Goal: Use online tool/utility: Utilize a website feature to perform a specific function

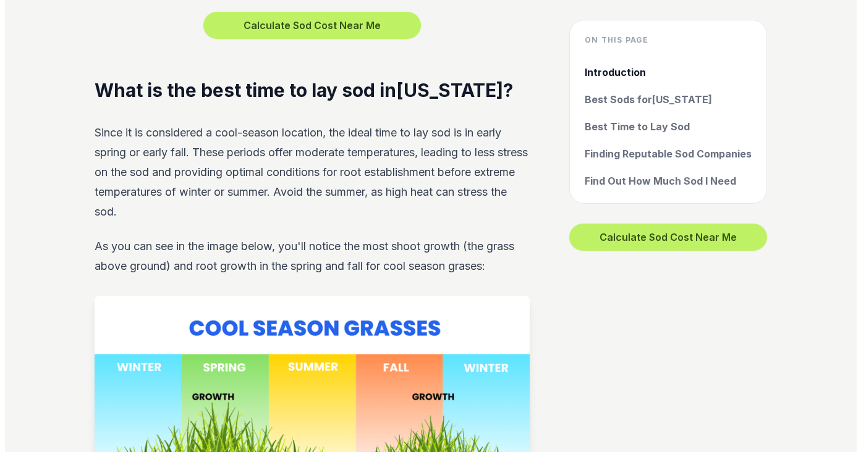
scroll to position [3954, 0]
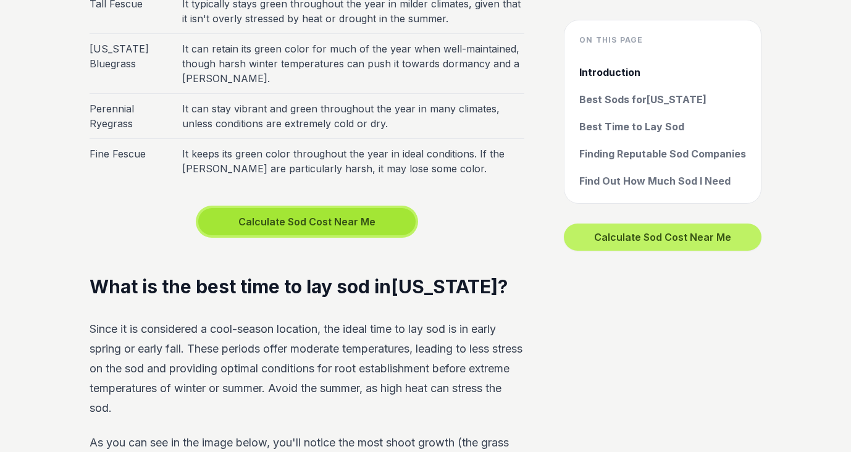
click at [300, 208] on button "Calculate Sod Cost Near Me" at bounding box center [306, 221] width 217 height 27
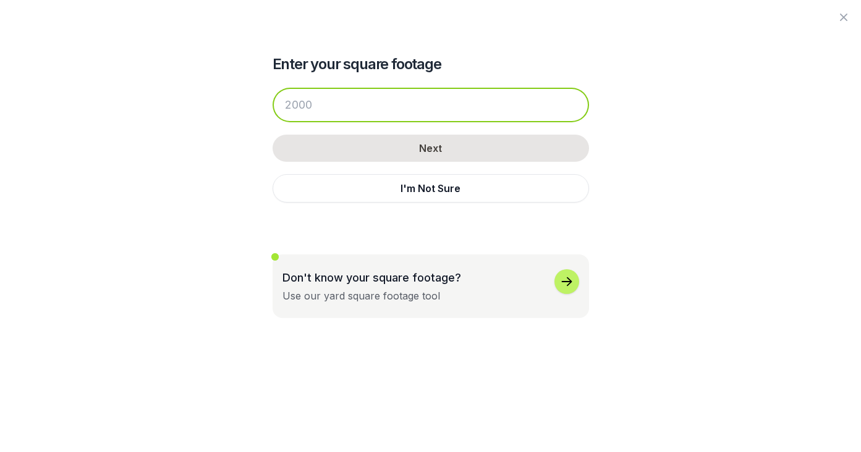
click at [326, 101] on input "number" at bounding box center [430, 105] width 316 height 35
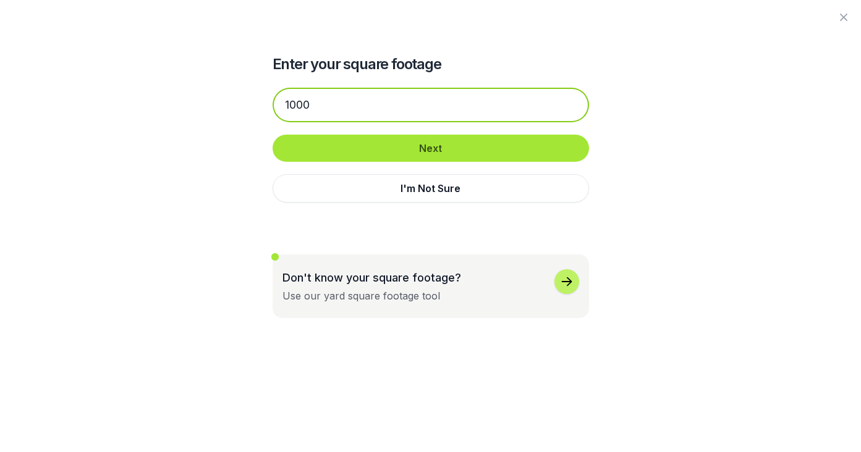
type input "1000"
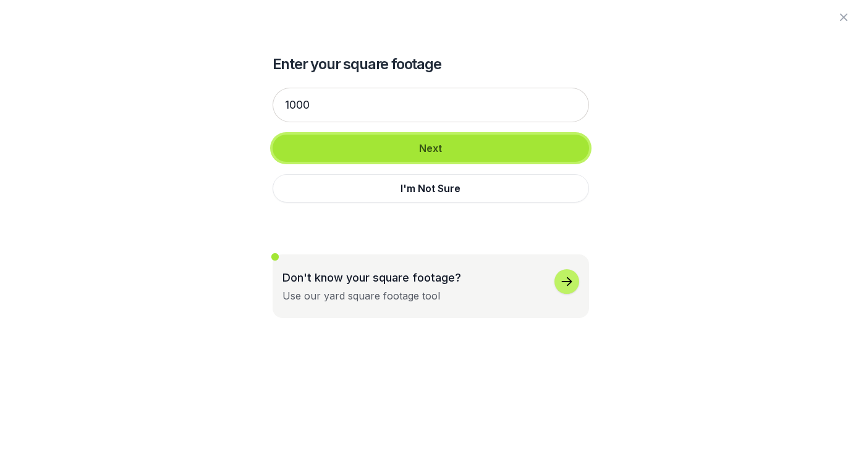
click at [418, 147] on button "Next" at bounding box center [430, 148] width 316 height 27
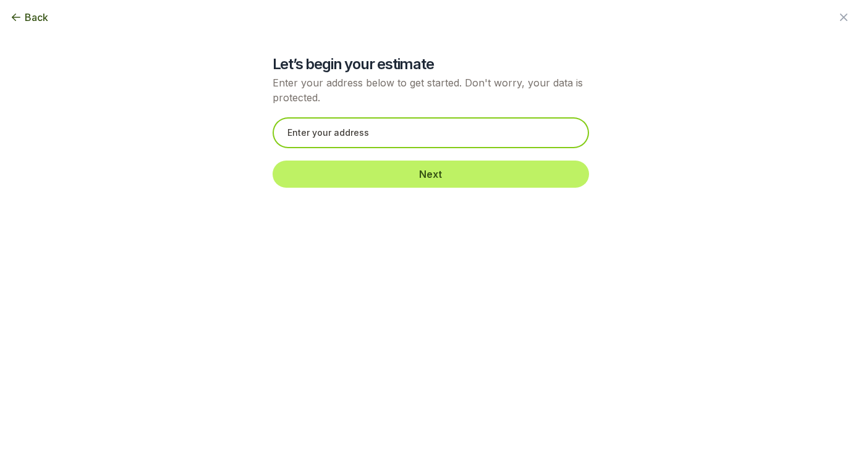
click at [293, 132] on input "text" at bounding box center [430, 132] width 316 height 31
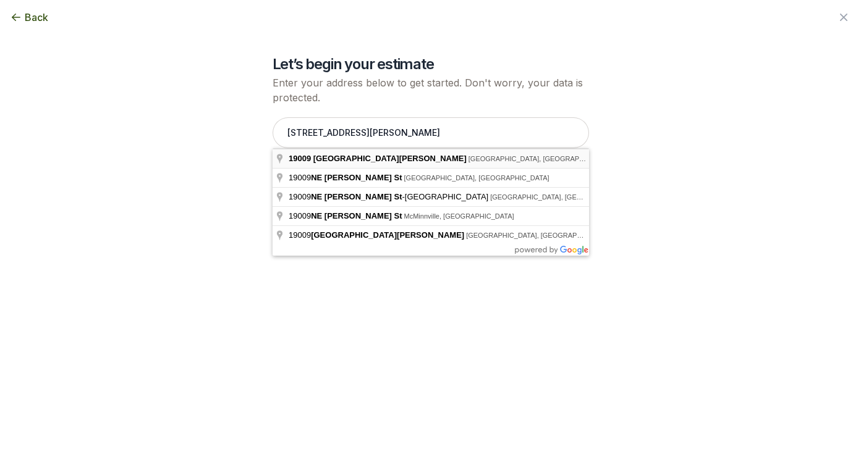
type input "[STREET_ADDRESS][PERSON_NAME]"
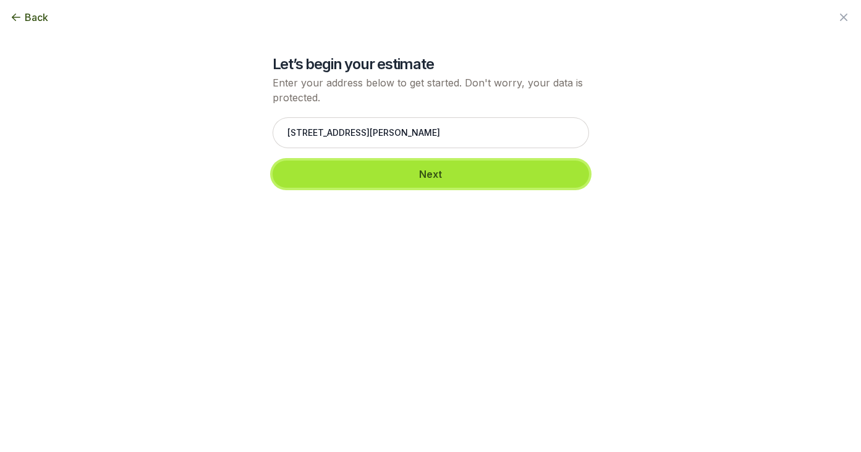
click at [382, 177] on button "Next" at bounding box center [430, 174] width 316 height 27
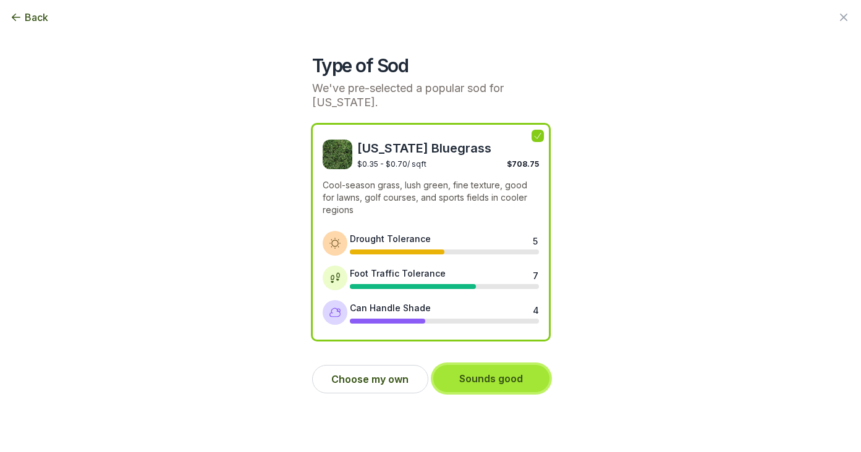
click at [481, 380] on button "Sounds good" at bounding box center [491, 378] width 116 height 27
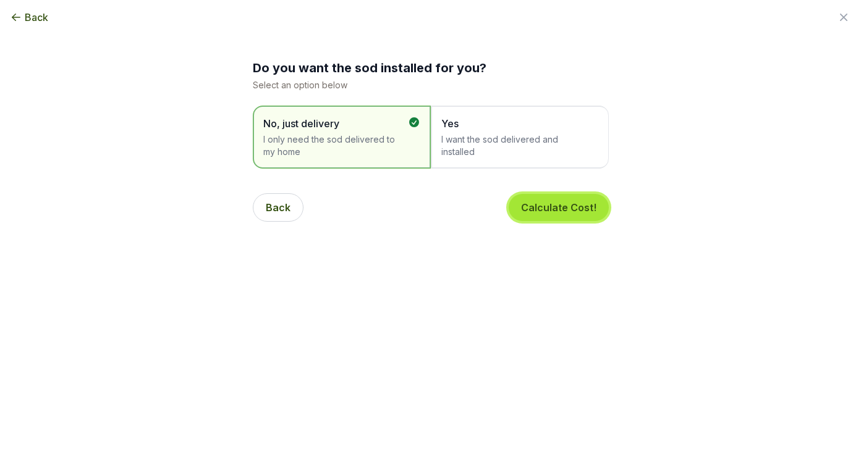
click at [554, 210] on button "Calculate Cost!" at bounding box center [558, 207] width 100 height 27
